Goal: Navigation & Orientation: Find specific page/section

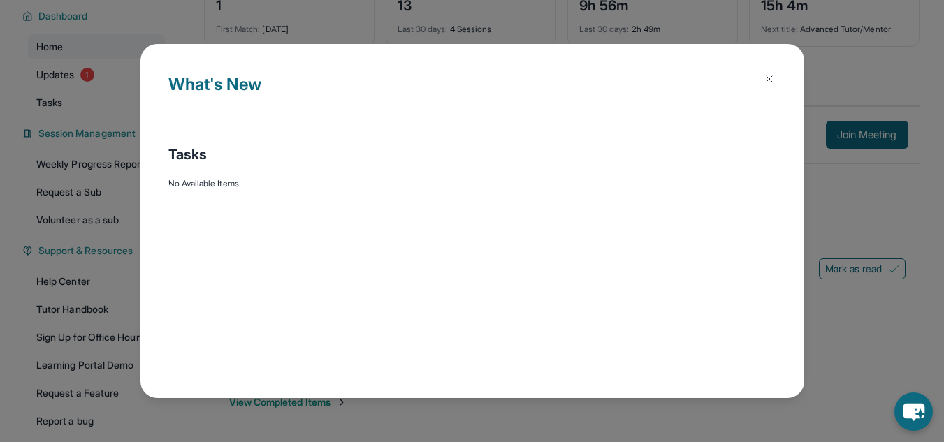
scroll to position [101, 0]
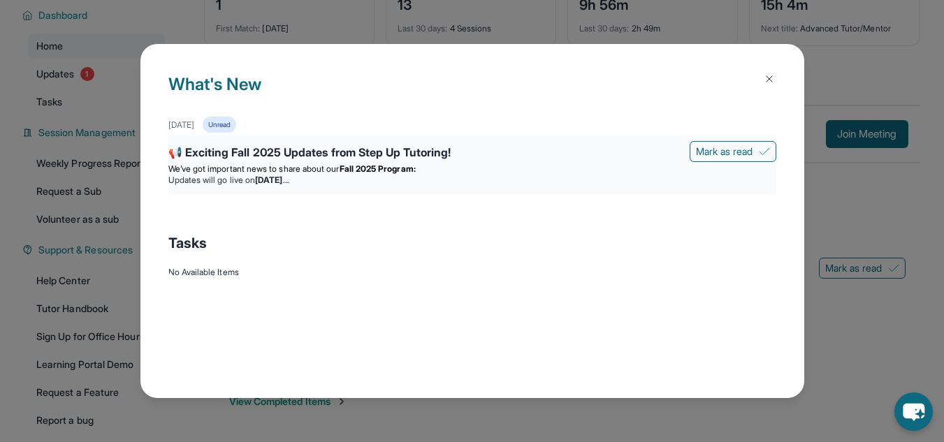
click at [396, 175] on li "Updates will go live [DATE][DATE]" at bounding box center [472, 180] width 608 height 11
click at [355, 160] on div "📢 Exciting Fall 2025 Updates from Step Up Tutoring!" at bounding box center [472, 154] width 608 height 20
click at [330, 147] on div "📢 Exciting Fall 2025 Updates from Step Up Tutoring!" at bounding box center [472, 154] width 608 height 20
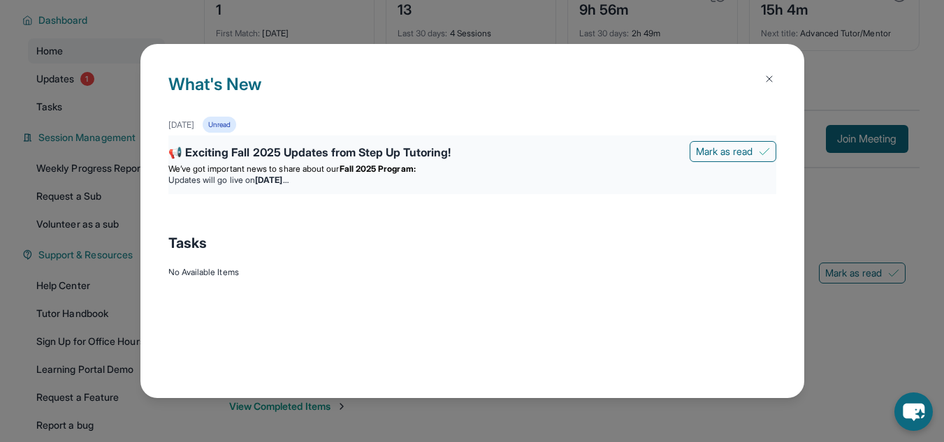
scroll to position [96, 0]
click at [288, 176] on strong "[DATE]" at bounding box center [271, 180] width 33 height 10
click at [382, 181] on li "Updates will go live [DATE][DATE]" at bounding box center [472, 180] width 608 height 11
click at [378, 182] on li "Updates will go live [DATE][DATE]" at bounding box center [472, 180] width 608 height 11
click at [288, 182] on strong "[DATE]" at bounding box center [271, 180] width 33 height 10
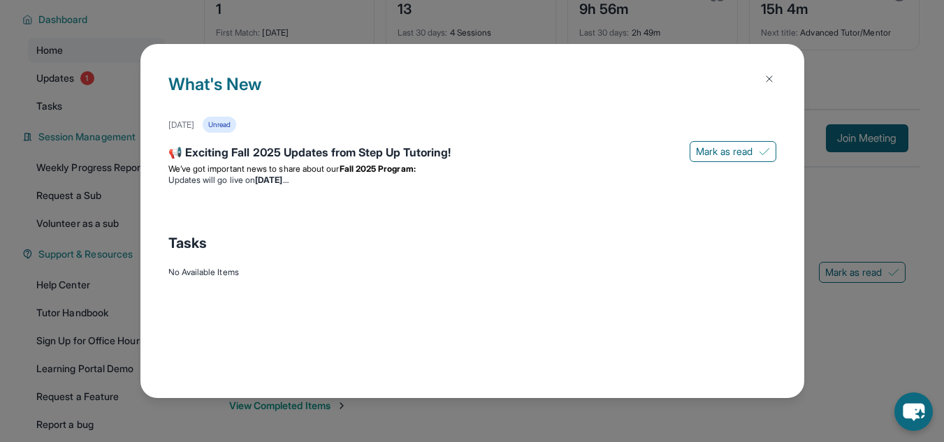
click at [769, 84] on img at bounding box center [769, 78] width 11 height 11
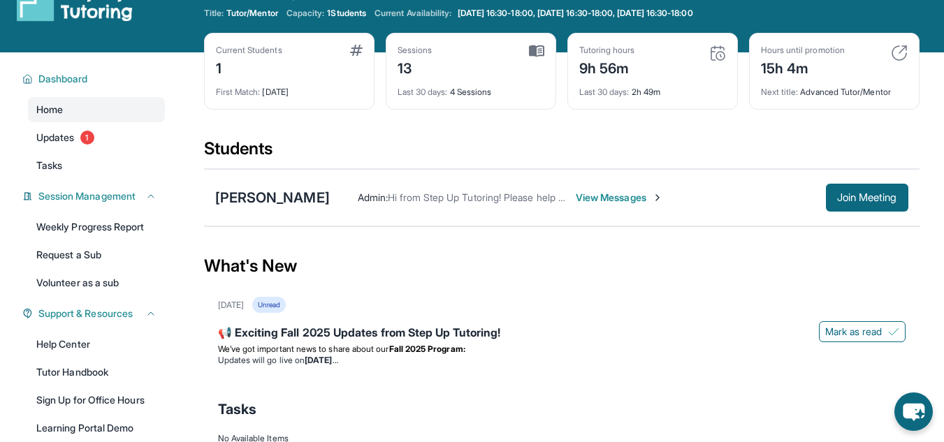
scroll to position [0, 0]
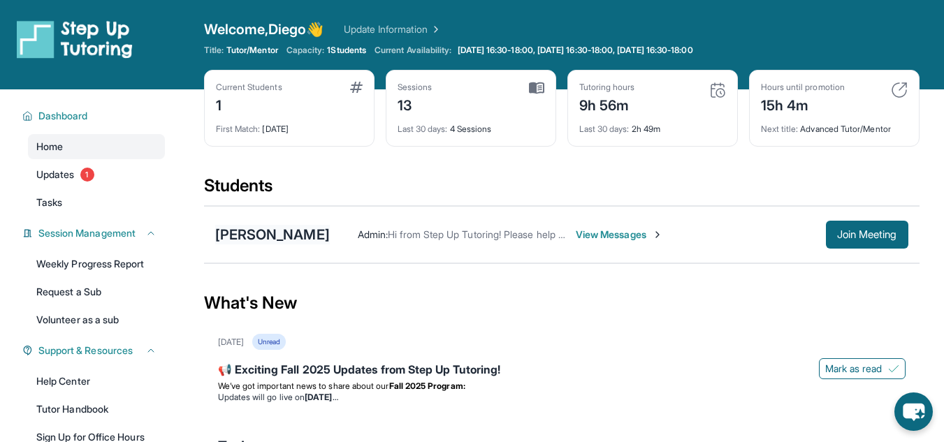
click at [284, 231] on div "[PERSON_NAME]" at bounding box center [272, 235] width 115 height 20
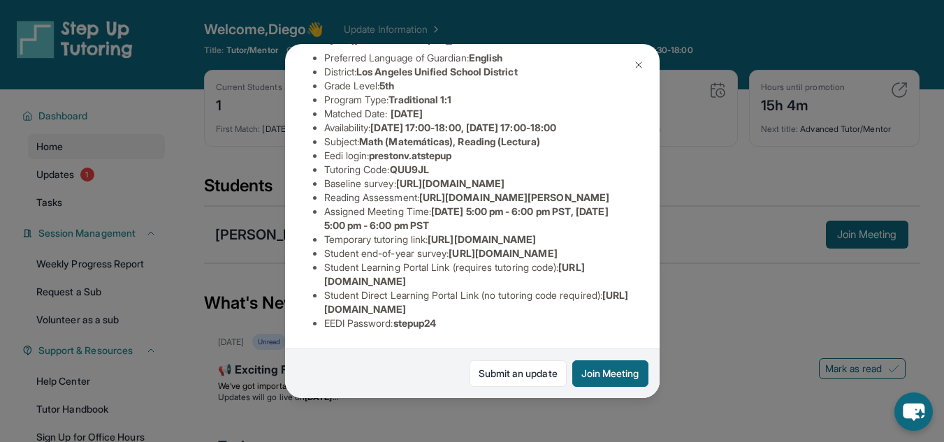
scroll to position [157, 0]
click at [639, 59] on img at bounding box center [638, 64] width 11 height 11
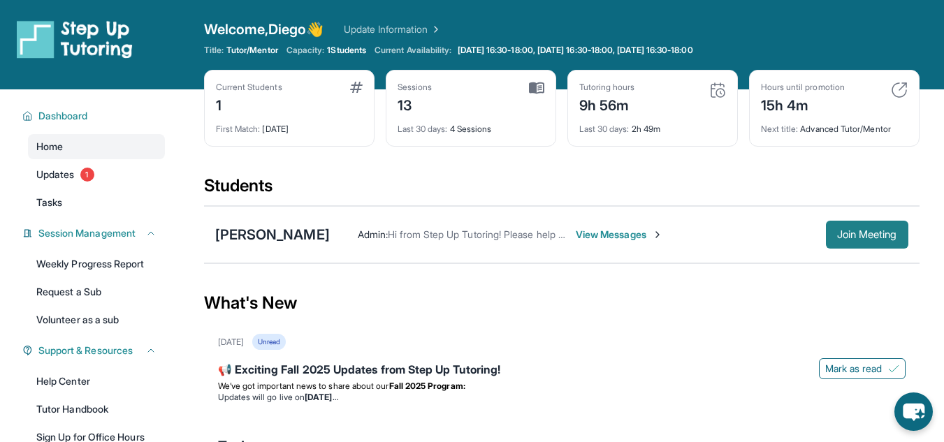
click at [831, 222] on button "Join Meeting" at bounding box center [867, 235] width 82 height 28
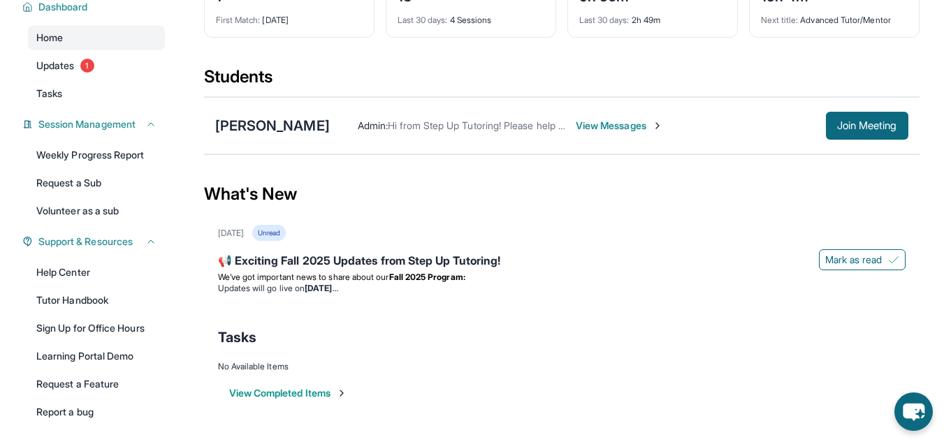
scroll to position [111, 0]
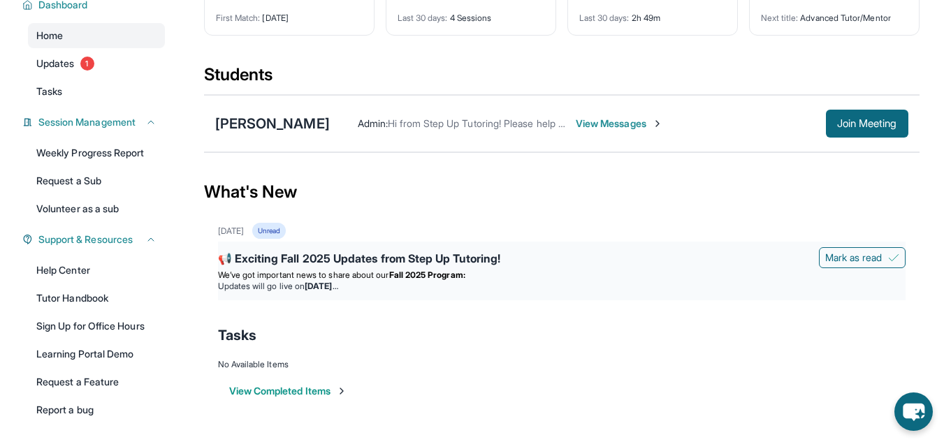
click at [377, 265] on div "📢 Exciting Fall 2025 Updates from Step Up Tutoring!" at bounding box center [562, 260] width 688 height 20
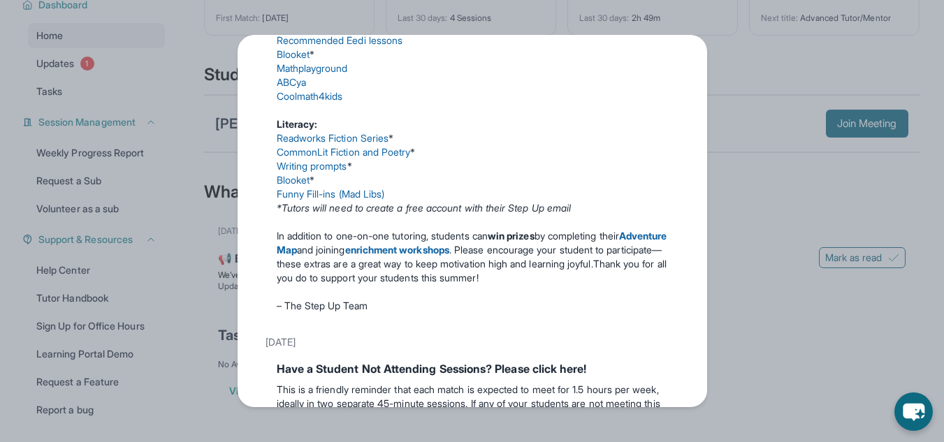
scroll to position [626, 0]
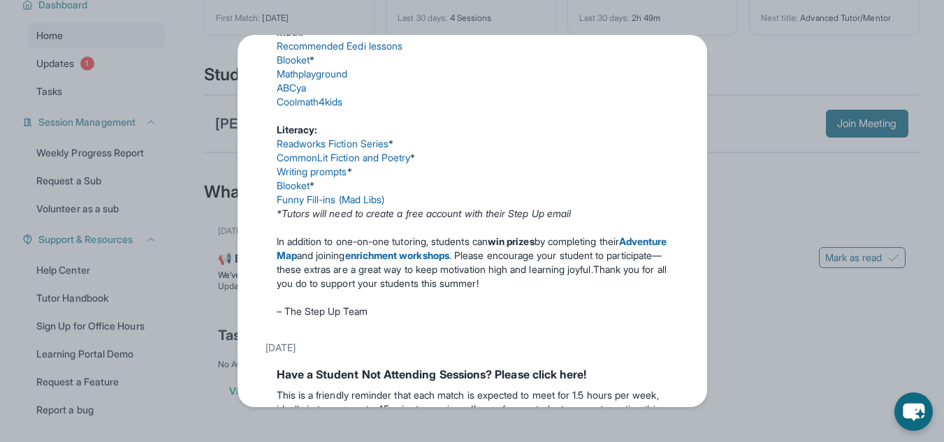
click at [335, 150] on link "Readworks Fiction Series" at bounding box center [333, 144] width 112 height 12
click at [306, 150] on link "Readworks Fiction Series" at bounding box center [333, 144] width 112 height 12
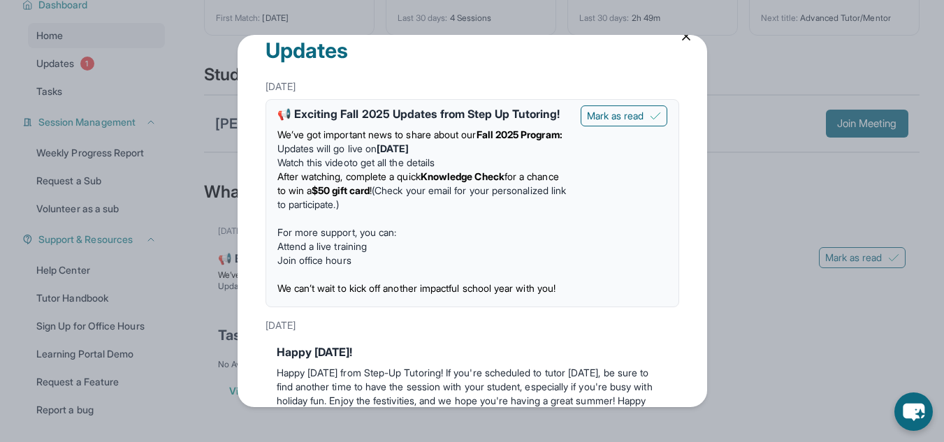
scroll to position [0, 0]
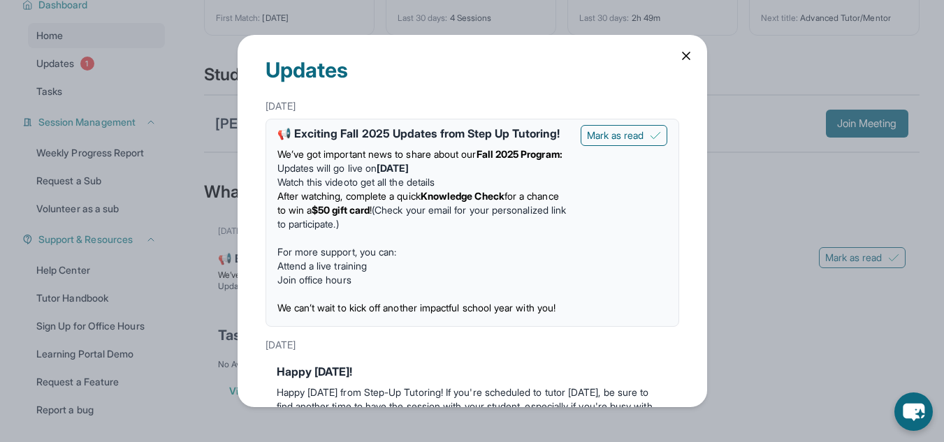
click at [679, 61] on icon at bounding box center [686, 56] width 14 height 14
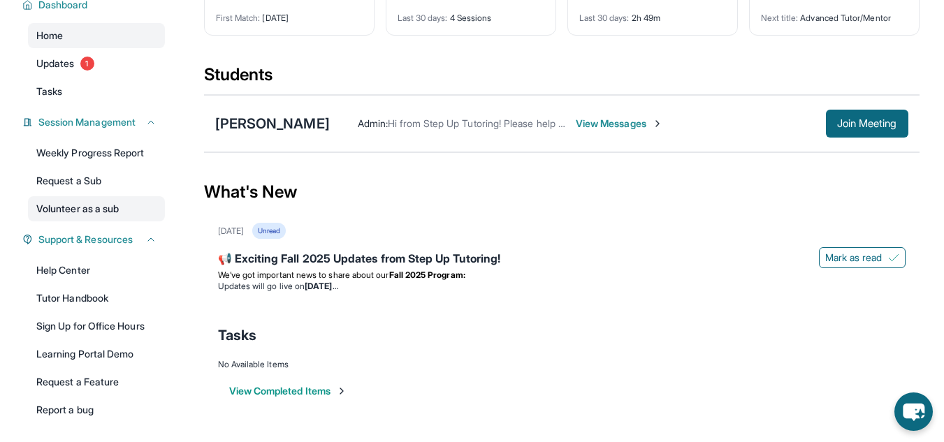
click at [102, 210] on link "Volunteer as a sub" at bounding box center [96, 208] width 137 height 25
click at [351, 268] on div "📢 Exciting Fall 2025 Updates from Step Up Tutoring!" at bounding box center [562, 260] width 688 height 20
